Goal: Task Accomplishment & Management: Use online tool/utility

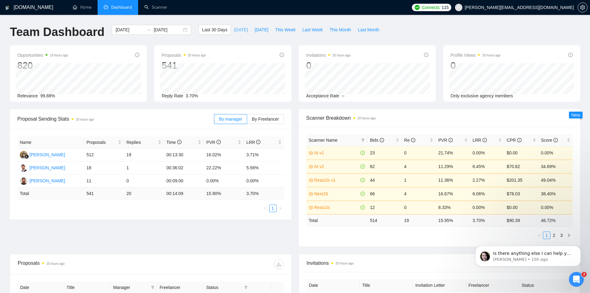
click at [234, 29] on span "[DATE]" at bounding box center [241, 29] width 14 height 7
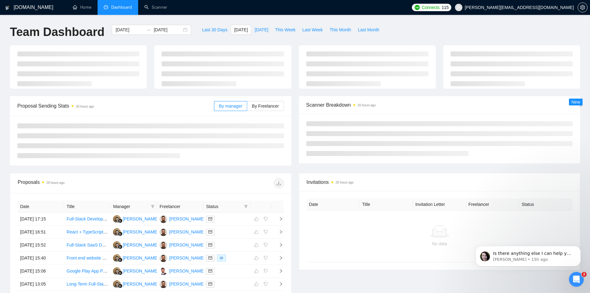
type input "[DATE]"
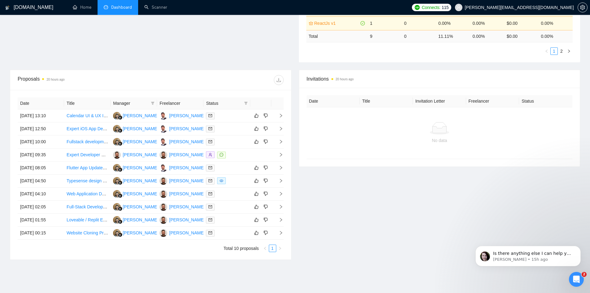
scroll to position [186, 0]
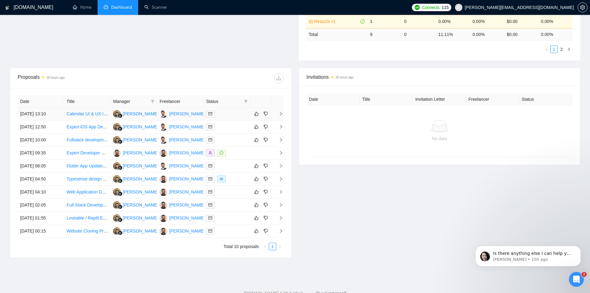
click at [282, 115] on icon "right" at bounding box center [281, 114] width 4 height 4
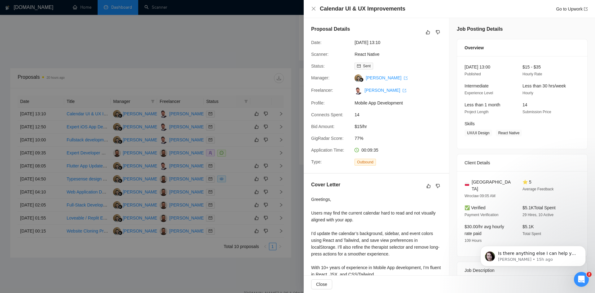
click at [260, 39] on div at bounding box center [297, 146] width 595 height 293
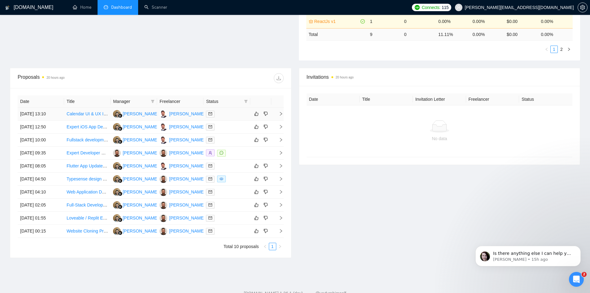
click at [279, 115] on icon "right" at bounding box center [281, 114] width 4 height 4
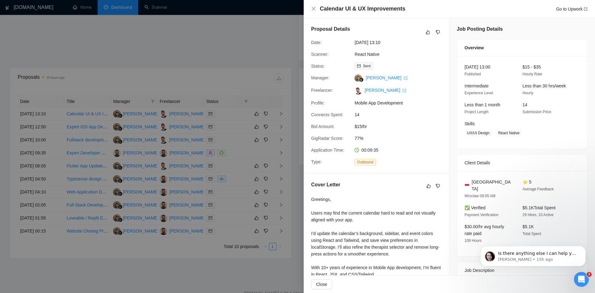
click at [243, 47] on div at bounding box center [297, 146] width 595 height 293
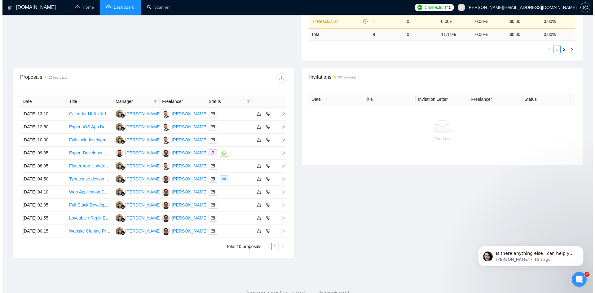
scroll to position [206, 0]
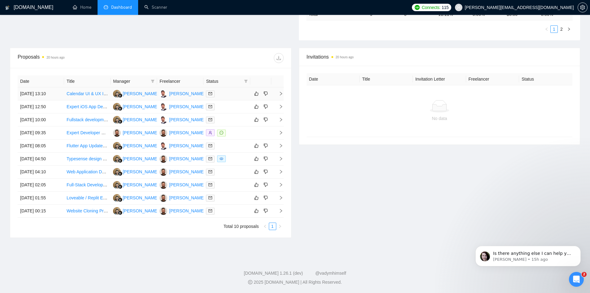
click at [281, 94] on icon "right" at bounding box center [281, 93] width 4 height 4
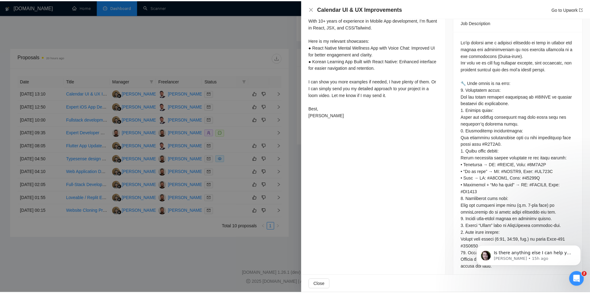
scroll to position [248, 0]
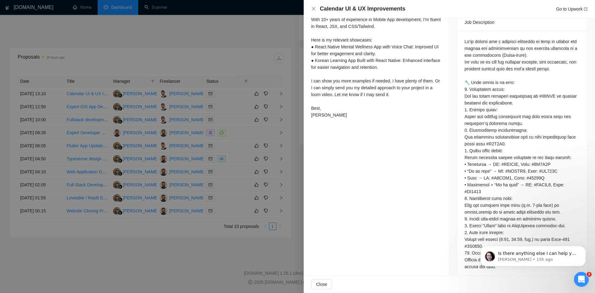
click at [292, 87] on div at bounding box center [297, 146] width 595 height 293
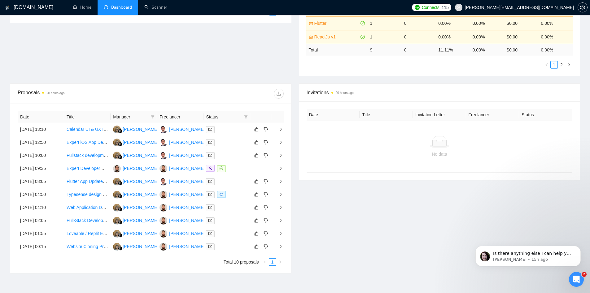
scroll to position [0, 0]
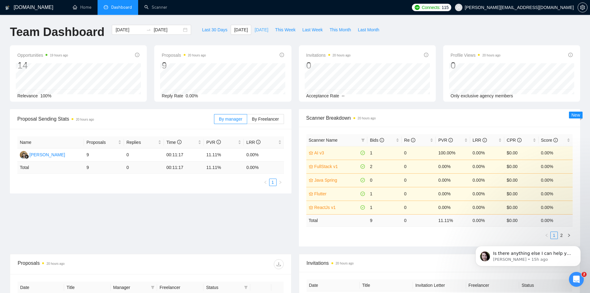
click at [255, 29] on span "[DATE]" at bounding box center [262, 29] width 14 height 7
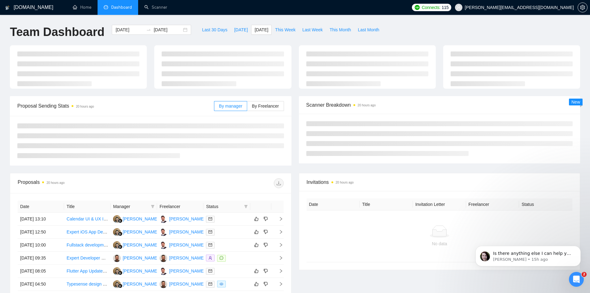
type input "[DATE]"
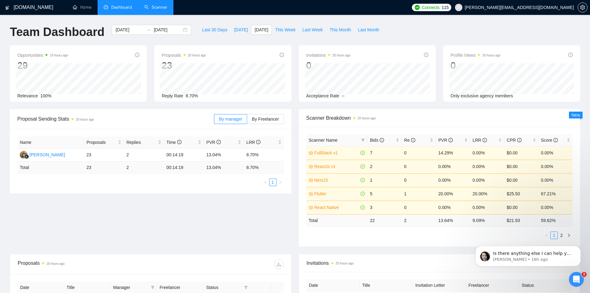
click at [160, 8] on link "Scanner" at bounding box center [155, 7] width 23 height 5
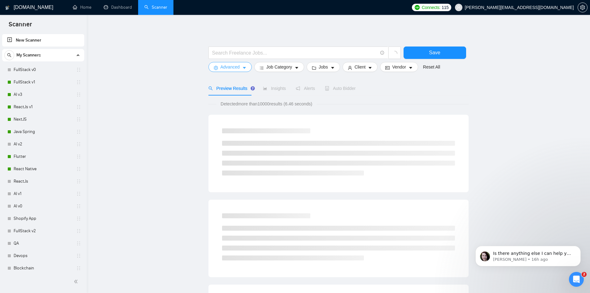
click at [223, 69] on span "Advanced" at bounding box center [230, 67] width 19 height 7
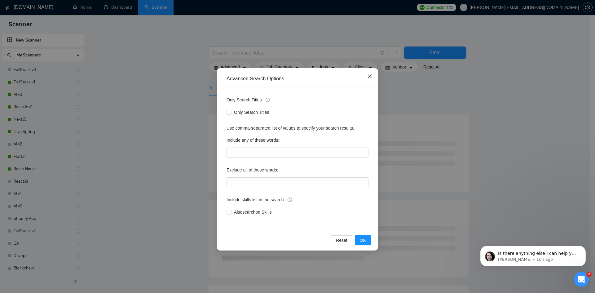
click at [367, 74] on icon "close" at bounding box center [369, 76] width 5 height 5
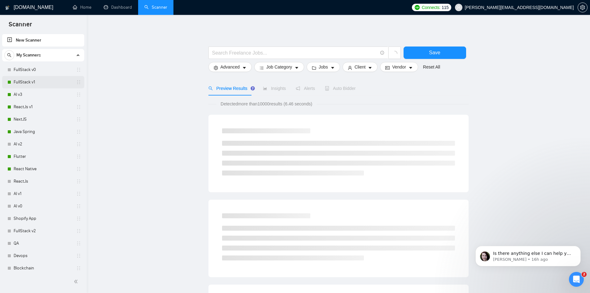
click at [28, 79] on link "FullStack v1" at bounding box center [43, 82] width 59 height 12
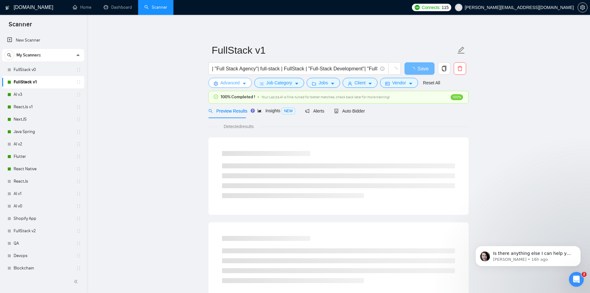
click at [232, 82] on span "Advanced" at bounding box center [230, 82] width 19 height 7
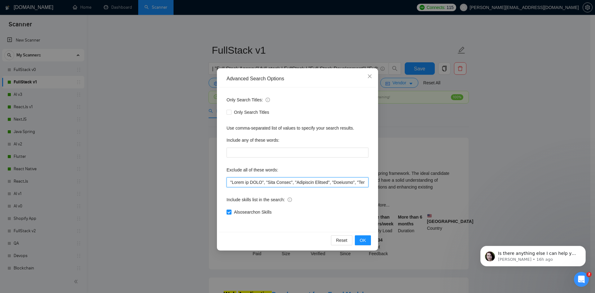
click at [334, 183] on input "text" at bounding box center [297, 182] width 142 height 10
click at [306, 180] on input "text" at bounding box center [297, 182] width 142 height 10
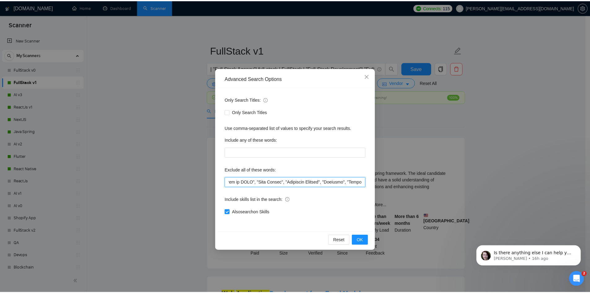
scroll to position [0, 0]
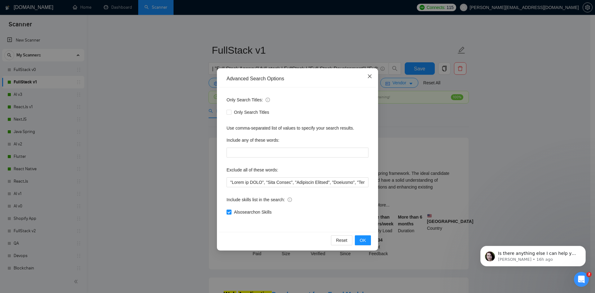
click at [369, 75] on icon "close" at bounding box center [369, 76] width 5 height 5
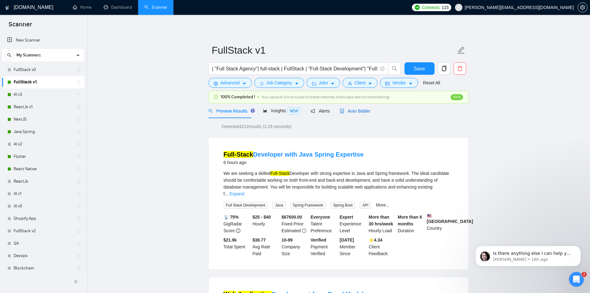
click at [355, 112] on span "Auto Bidder" at bounding box center [355, 110] width 31 height 5
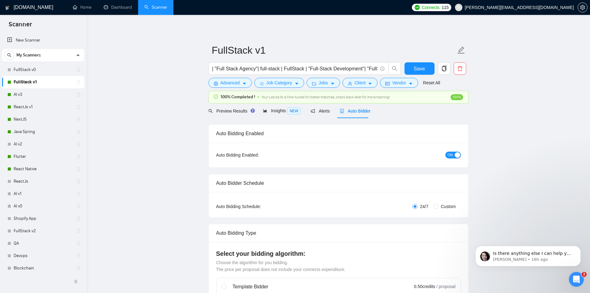
checkbox input "true"
